Goal: Task Accomplishment & Management: Manage account settings

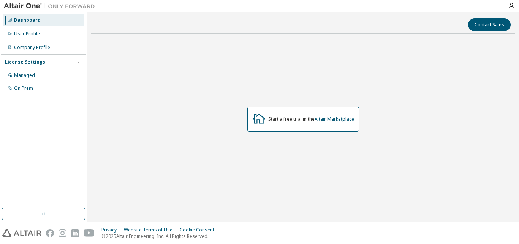
click at [304, 120] on div "Start a free trial in the Altair Marketplace" at bounding box center [311, 119] width 86 height 6
click at [258, 118] on icon at bounding box center [259, 118] width 14 height 14
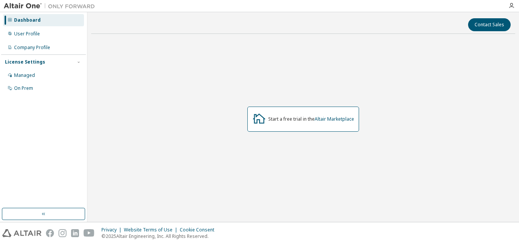
click at [257, 119] on icon at bounding box center [259, 119] width 13 height 10
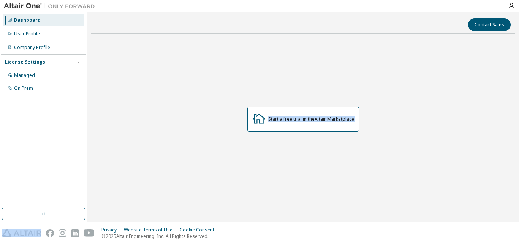
click at [257, 119] on icon at bounding box center [259, 119] width 13 height 10
click at [25, 21] on div "Dashboard" at bounding box center [27, 20] width 27 height 6
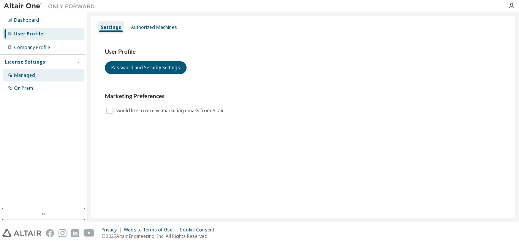
click at [29, 76] on div "Managed" at bounding box center [24, 75] width 21 height 6
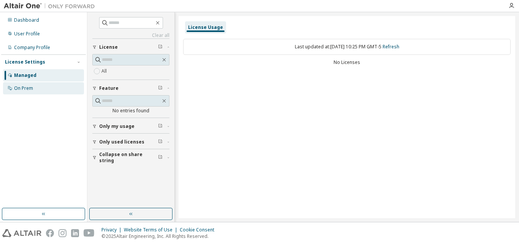
click at [29, 84] on div "On Prem" at bounding box center [43, 88] width 81 height 12
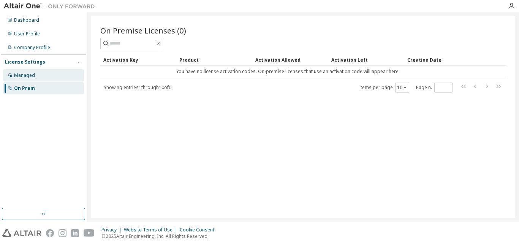
click at [22, 73] on div "Managed" at bounding box center [24, 75] width 21 height 6
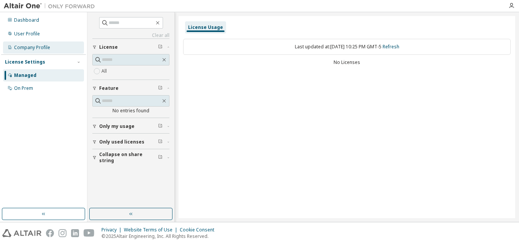
click at [29, 49] on div "Company Profile" at bounding box center [32, 47] width 36 height 6
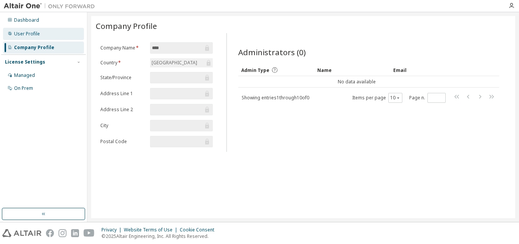
click at [37, 31] on div "User Profile" at bounding box center [27, 34] width 26 height 6
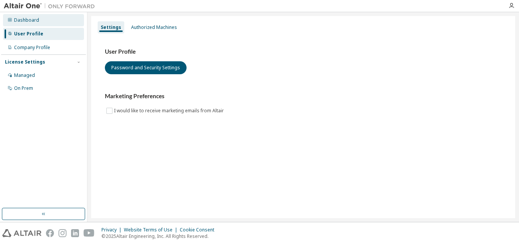
click at [30, 17] on div "Dashboard" at bounding box center [26, 20] width 25 height 6
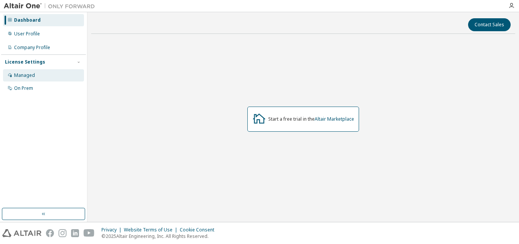
click at [44, 74] on div "Managed" at bounding box center [43, 75] width 81 height 12
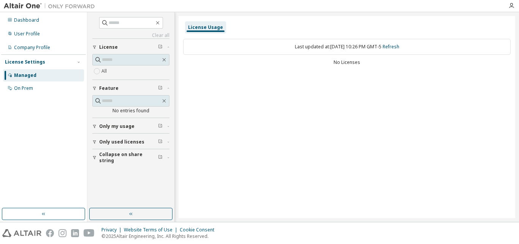
click at [211, 28] on div "License Usage" at bounding box center [205, 27] width 35 height 6
click at [117, 143] on span "Only used licenses" at bounding box center [121, 142] width 45 height 6
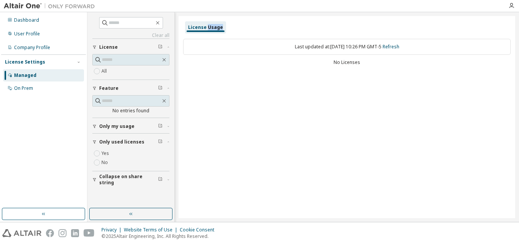
click at [122, 127] on span "Only my usage" at bounding box center [116, 126] width 35 height 6
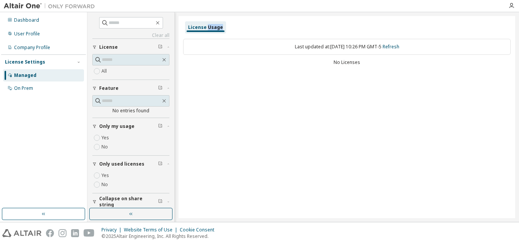
click at [122, 127] on span "Only my usage" at bounding box center [116, 126] width 35 height 6
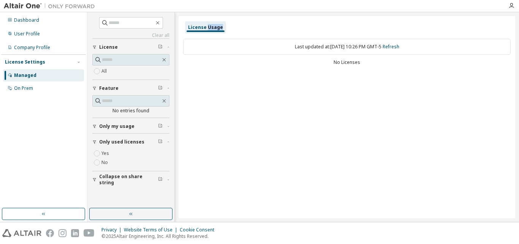
click at [161, 47] on icon "button" at bounding box center [161, 46] width 2 height 2
click at [129, 172] on button "Collapse on share string" at bounding box center [130, 179] width 77 height 17
click at [129, 176] on button "Collapse on share string" at bounding box center [130, 179] width 77 height 17
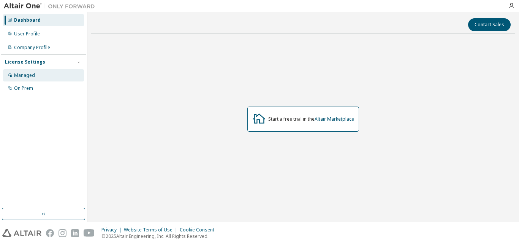
click at [26, 75] on div "Managed" at bounding box center [24, 75] width 21 height 6
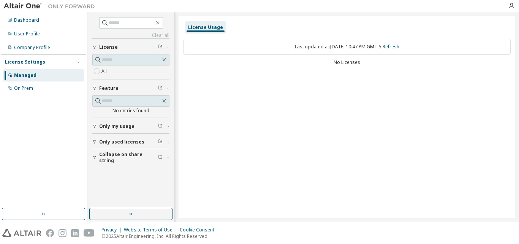
click at [111, 49] on span "License" at bounding box center [108, 47] width 19 height 6
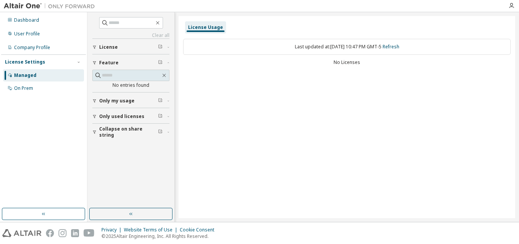
click at [108, 48] on span "License" at bounding box center [108, 47] width 19 height 6
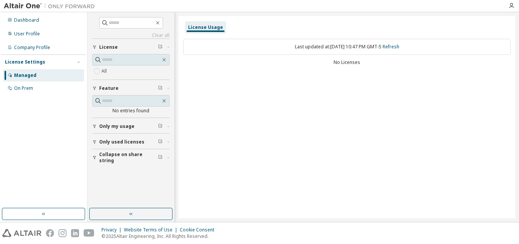
click at [108, 48] on span "License" at bounding box center [108, 47] width 19 height 6
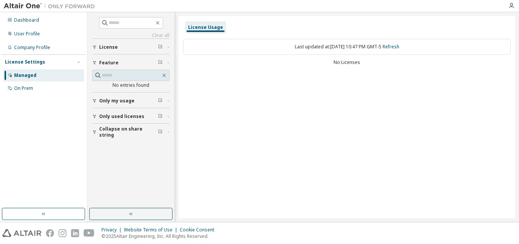
click at [108, 48] on span "License" at bounding box center [108, 47] width 19 height 6
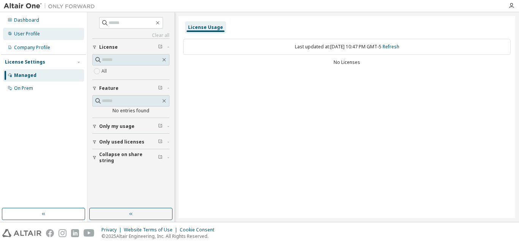
click at [26, 29] on div "User Profile" at bounding box center [43, 34] width 81 height 12
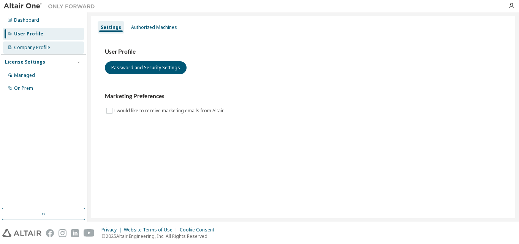
click at [30, 44] on div "Company Profile" at bounding box center [32, 47] width 36 height 6
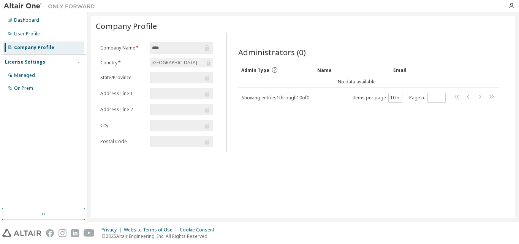
click at [33, 59] on div "License Settings" at bounding box center [25, 62] width 40 height 6
click at [30, 62] on div "License Settings" at bounding box center [25, 62] width 40 height 6
click at [33, 78] on div "Managed" at bounding box center [24, 75] width 21 height 6
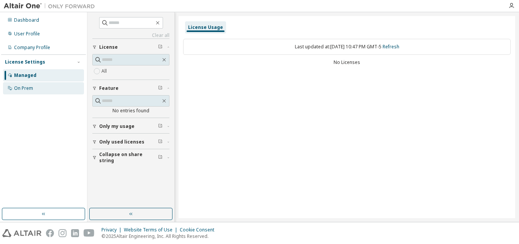
drag, startPoint x: 31, startPoint y: 95, endPoint x: 32, endPoint y: 84, distance: 11.0
click at [32, 93] on div "Dashboard User Profile Company Profile License Settings Managed On Prem" at bounding box center [43, 109] width 85 height 193
click at [32, 84] on div "On Prem" at bounding box center [43, 88] width 81 height 12
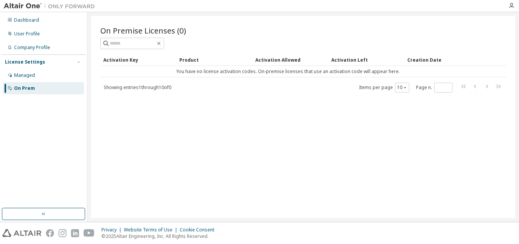
click at [46, 69] on div "License Settings Managed On Prem" at bounding box center [43, 74] width 85 height 41
click at [46, 72] on div "Managed" at bounding box center [43, 75] width 81 height 12
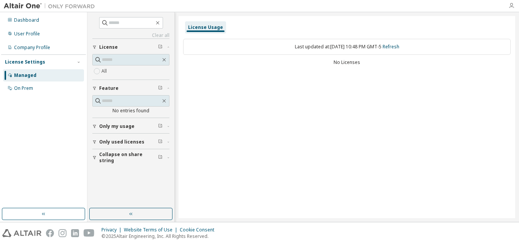
click at [510, 7] on icon "button" at bounding box center [512, 6] width 6 height 6
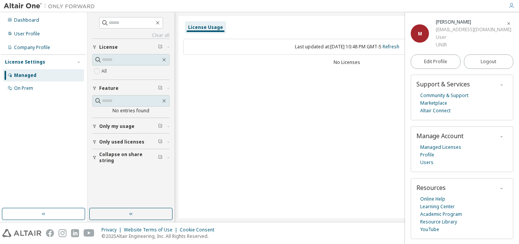
scroll to position [20, 0]
click at [420, 156] on div "Managed Licenses Profile Users" at bounding box center [462, 154] width 91 height 23
click at [428, 157] on link "Profile" at bounding box center [427, 155] width 14 height 8
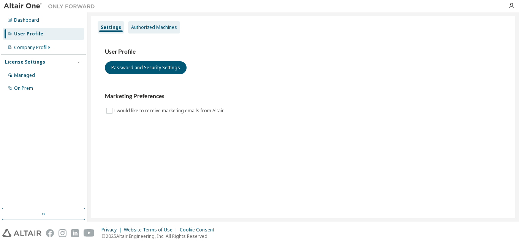
click at [164, 30] on div "Authorized Machines" at bounding box center [154, 27] width 46 height 6
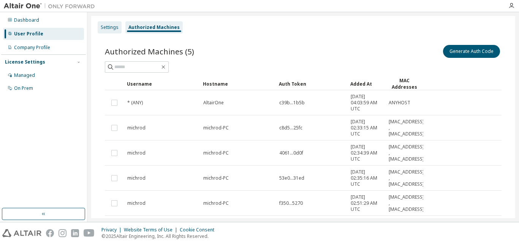
click at [103, 25] on div "Settings" at bounding box center [110, 27] width 18 height 6
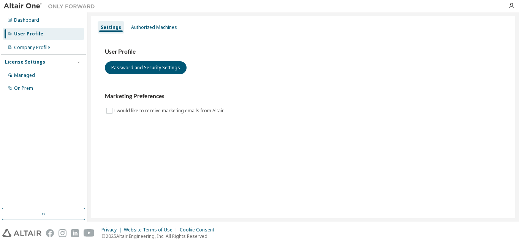
click at [23, 62] on div "License Settings" at bounding box center [25, 62] width 40 height 6
click at [29, 65] on div "License Settings Managed On Prem" at bounding box center [43, 61] width 85 height 15
click at [27, 62] on div "License Settings" at bounding box center [25, 62] width 40 height 6
click at [26, 75] on div "Managed" at bounding box center [24, 75] width 21 height 6
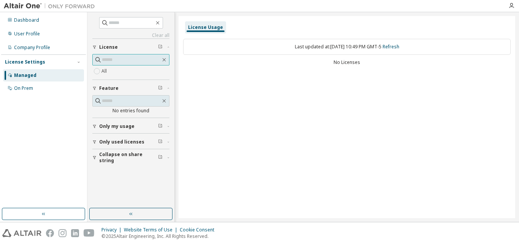
click at [132, 59] on input "text" at bounding box center [131, 60] width 59 height 8
click at [123, 60] on input "text" at bounding box center [131, 60] width 59 height 8
click at [161, 47] on icon "button" at bounding box center [160, 46] width 5 height 5
click at [161, 47] on icon "button" at bounding box center [161, 46] width 2 height 2
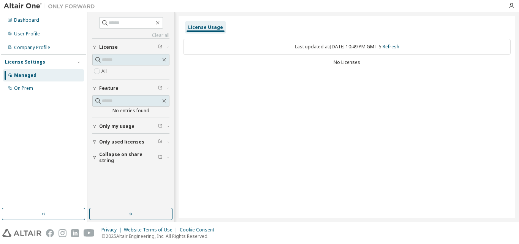
click at [161, 47] on icon "button" at bounding box center [161, 46] width 2 height 2
click at [171, 48] on div "Clear all Collapse on share string Only used licenses Only my usage Feature No …" at bounding box center [131, 109] width 85 height 193
click at [170, 47] on icon "button" at bounding box center [168, 47] width 5 height 2
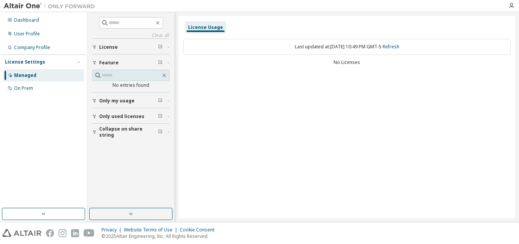
click at [170, 47] on icon "button" at bounding box center [168, 47] width 5 height 2
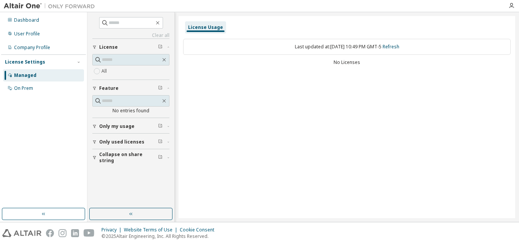
click at [159, 47] on icon "button" at bounding box center [160, 46] width 3 height 3
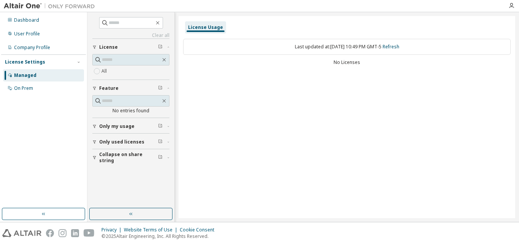
click at [159, 46] on icon "button" at bounding box center [160, 46] width 3 height 3
